Goal: Information Seeking & Learning: Learn about a topic

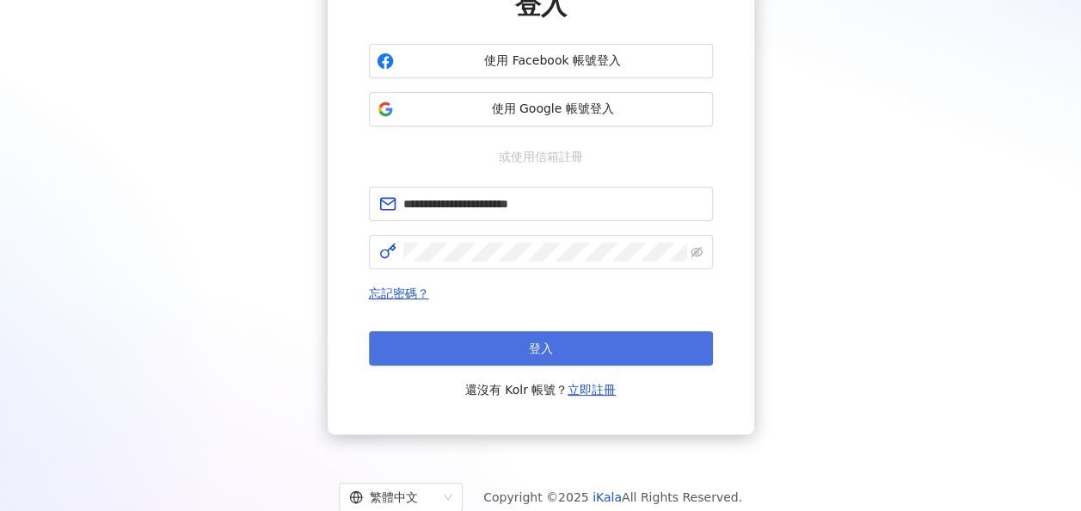
click at [560, 349] on button "登入" at bounding box center [541, 348] width 344 height 34
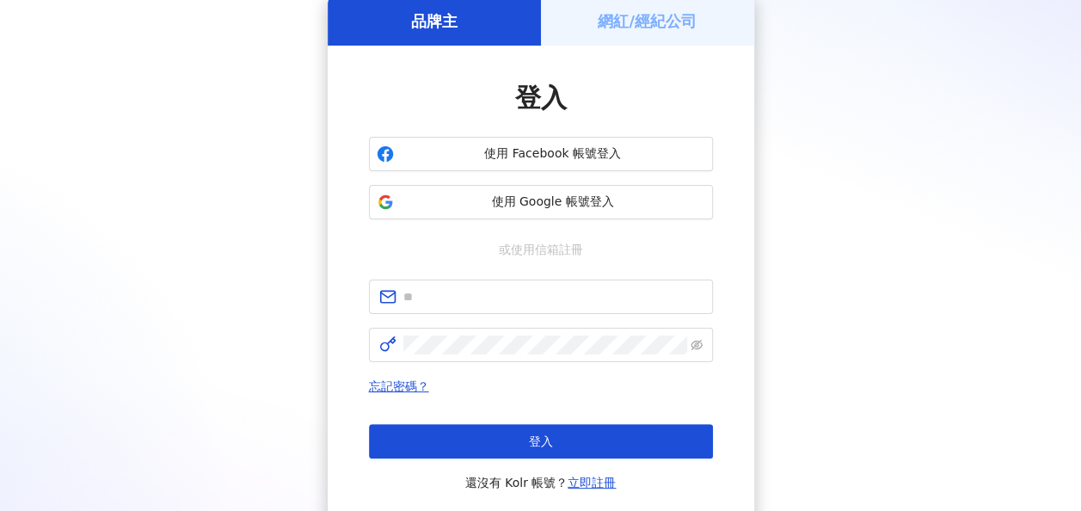
scroll to position [172, 0]
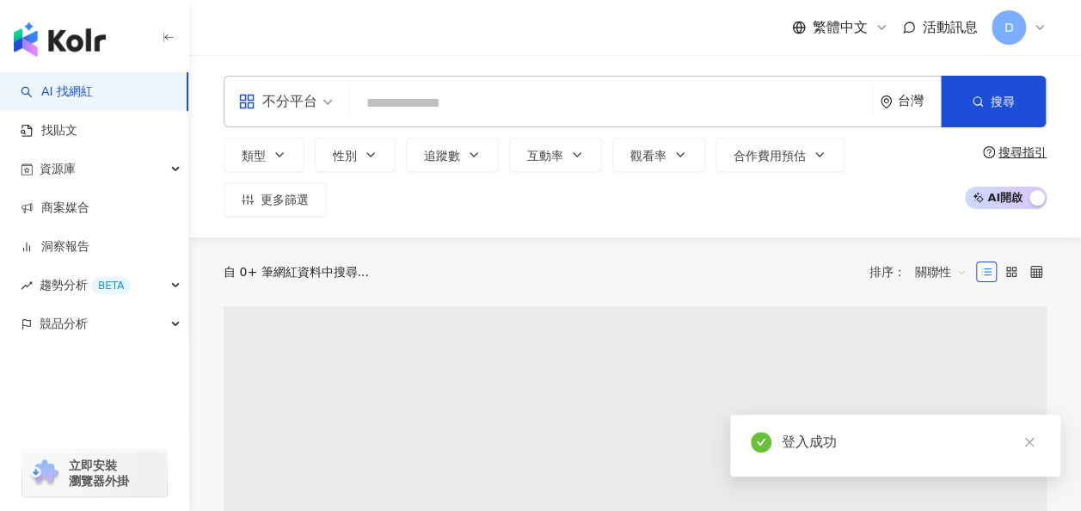
click at [558, 106] on input "search" at bounding box center [611, 103] width 508 height 33
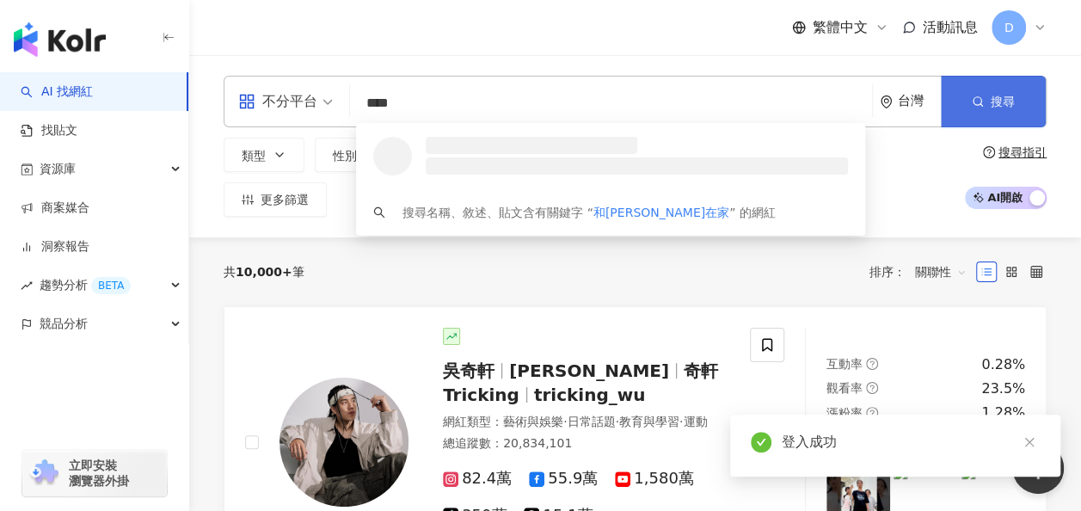
type input "****"
click at [1001, 106] on span "搜尋" at bounding box center [1002, 102] width 24 height 14
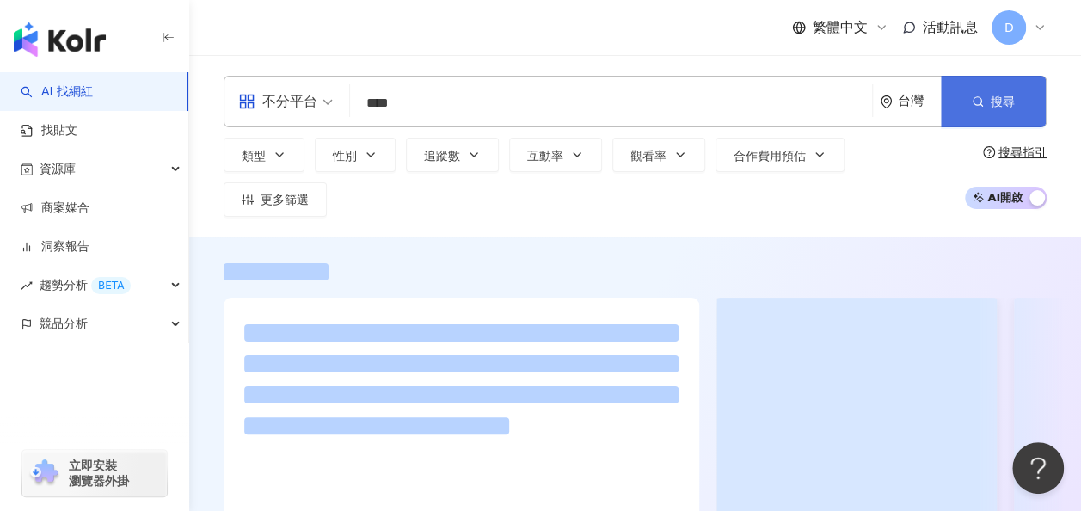
click at [1001, 106] on span "搜尋" at bounding box center [1002, 102] width 24 height 14
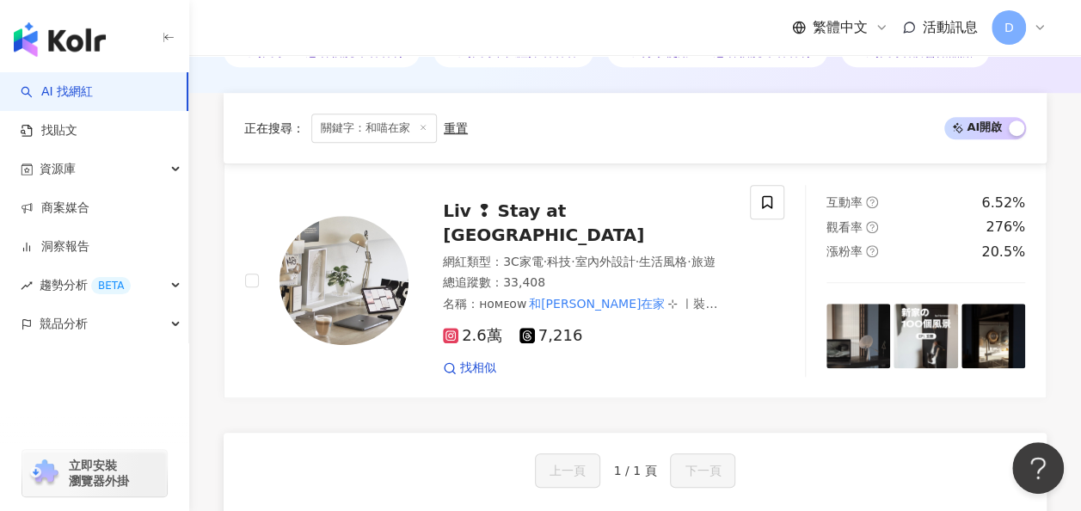
scroll to position [516, 0]
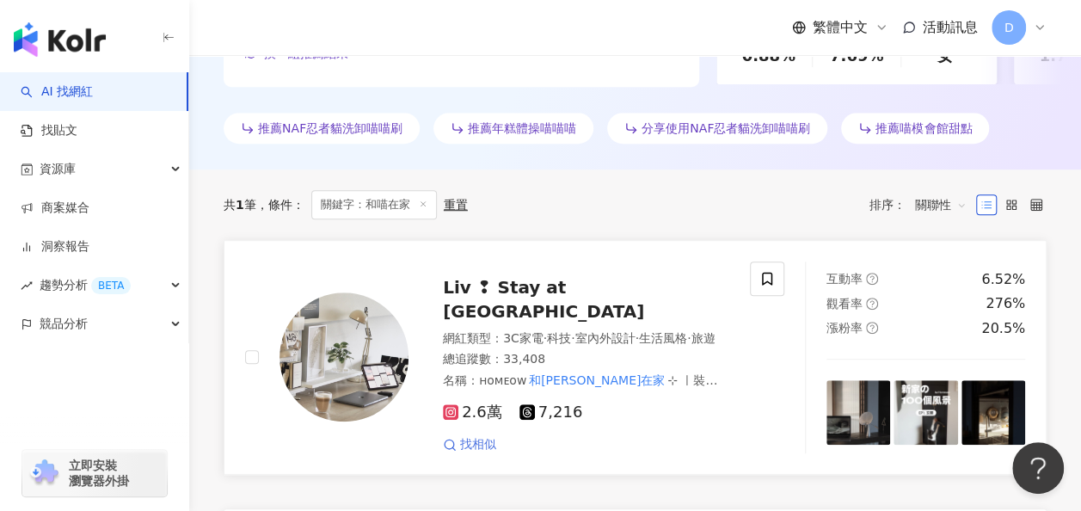
click at [483, 436] on span "找相似" at bounding box center [478, 444] width 36 height 17
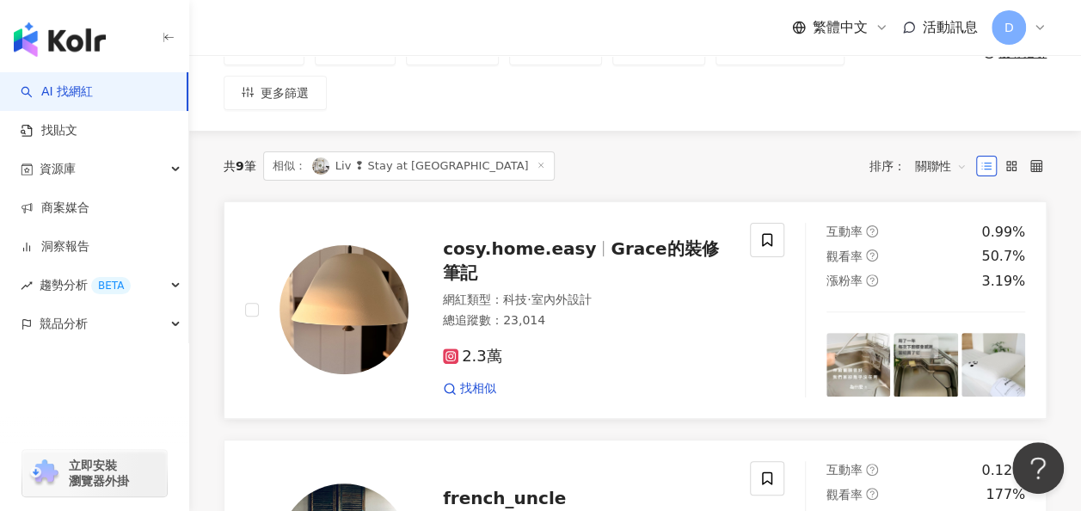
scroll to position [172, 0]
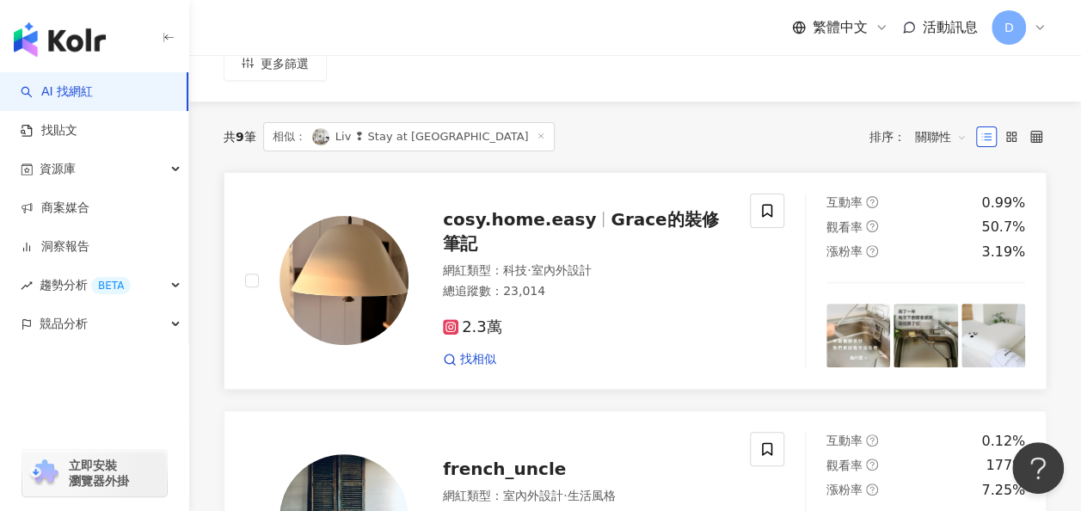
click at [549, 209] on span "cosy.home.easy" at bounding box center [519, 219] width 153 height 21
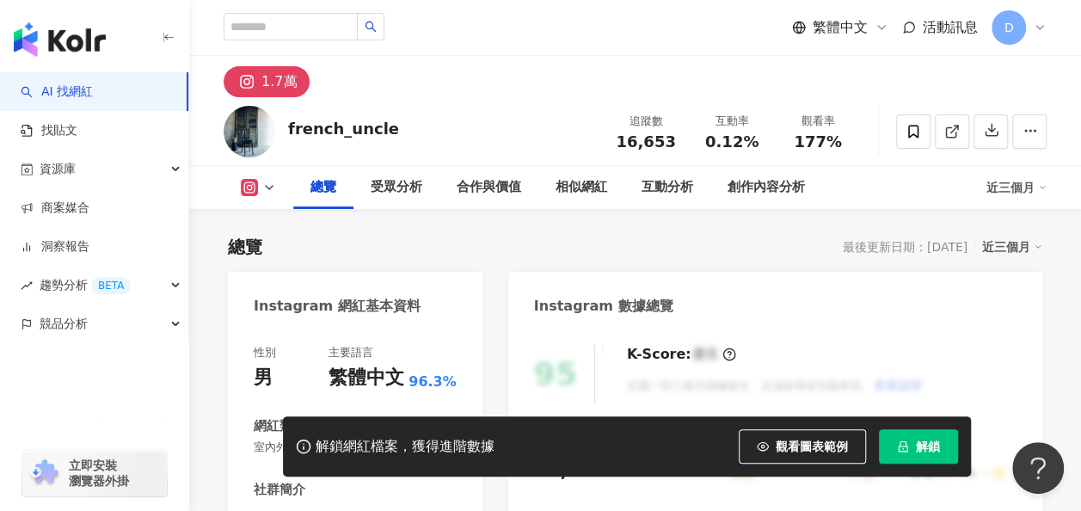
scroll to position [86, 0]
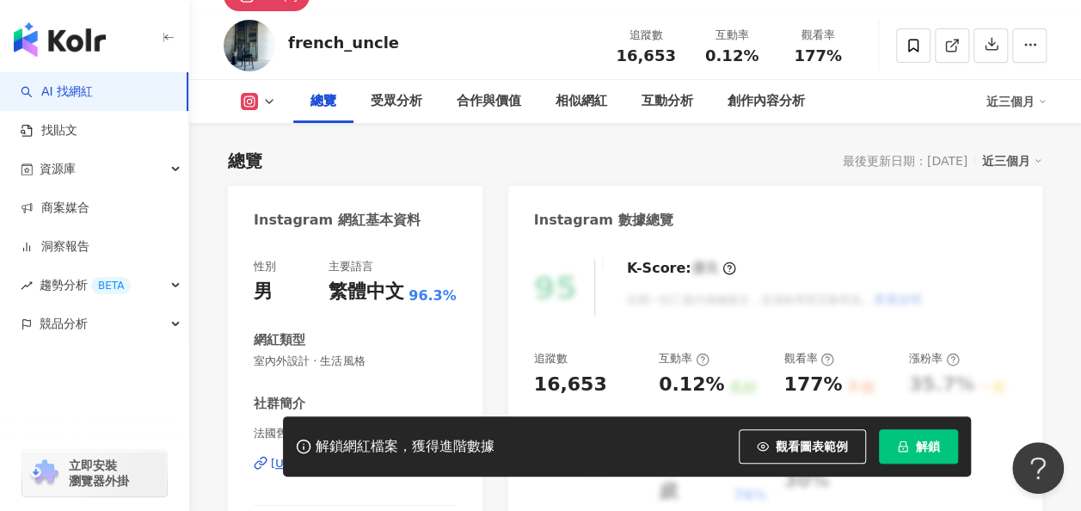
click at [916, 442] on span "解鎖" at bounding box center [927, 446] width 24 height 14
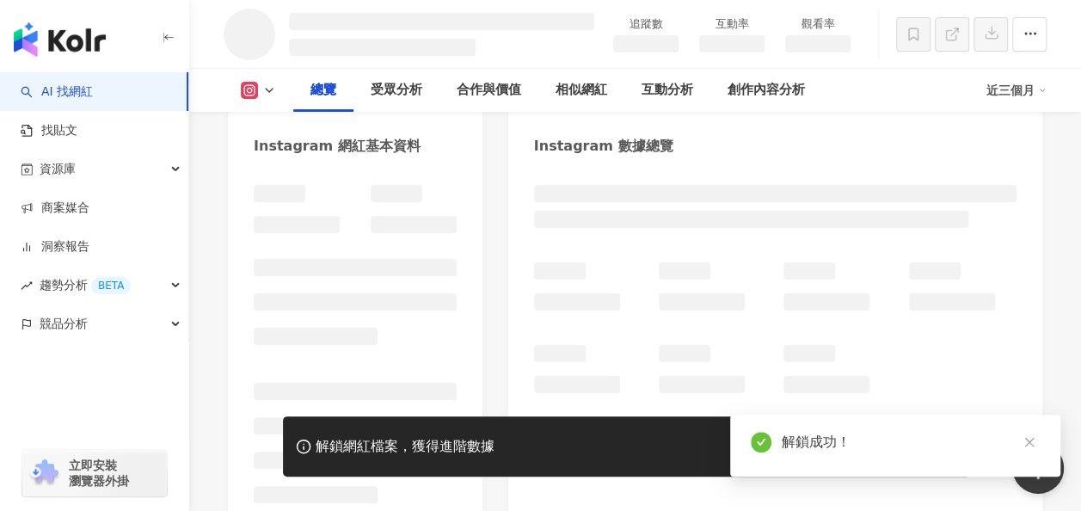
scroll to position [275, 0]
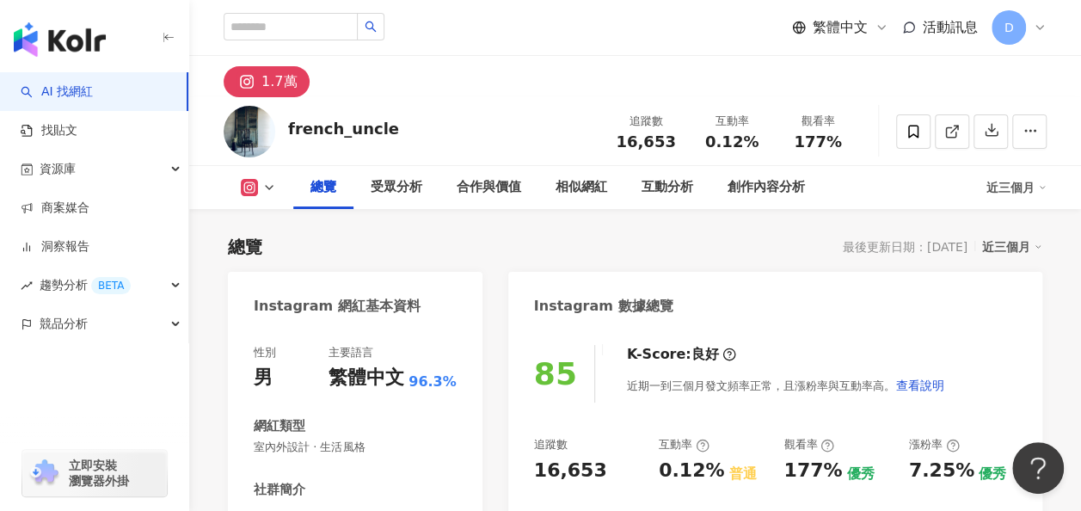
scroll to position [172, 0]
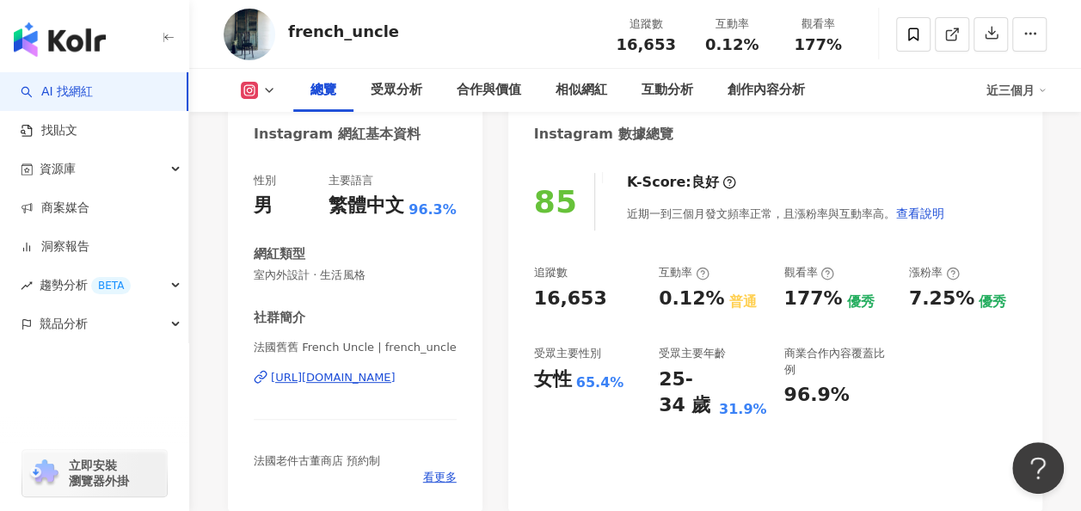
click at [395, 373] on div "https://www.instagram.com/french_uncle/" at bounding box center [333, 377] width 125 height 15
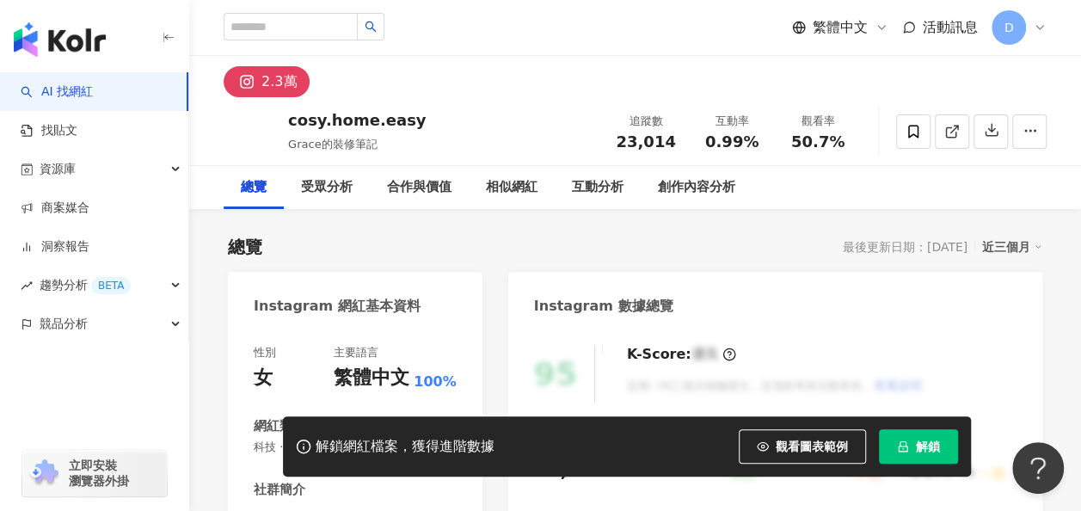
scroll to position [258, 0]
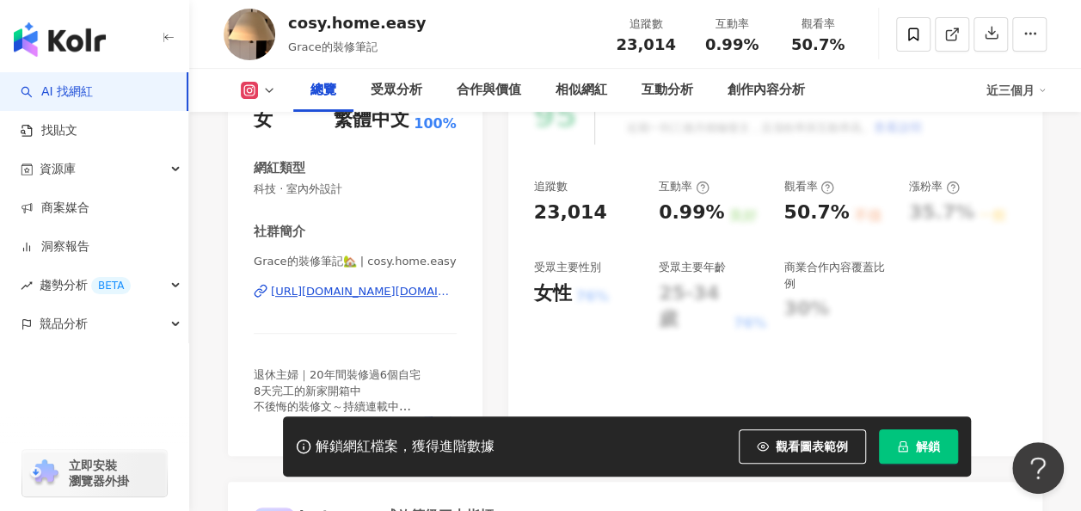
click at [382, 294] on div "https://www.instagram.com/cosy.home.easy/" at bounding box center [364, 291] width 186 height 15
